Goal: Register for event/course

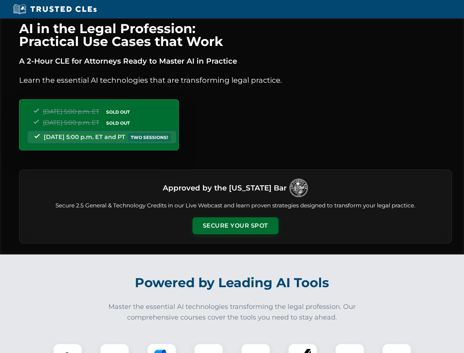
click at [235, 226] on button "Secure Your Spot" at bounding box center [235, 225] width 86 height 17
click at [68, 348] on img at bounding box center [67, 357] width 21 height 21
click at [115, 348] on div at bounding box center [114, 357] width 29 height 29
